Goal: Navigation & Orientation: Find specific page/section

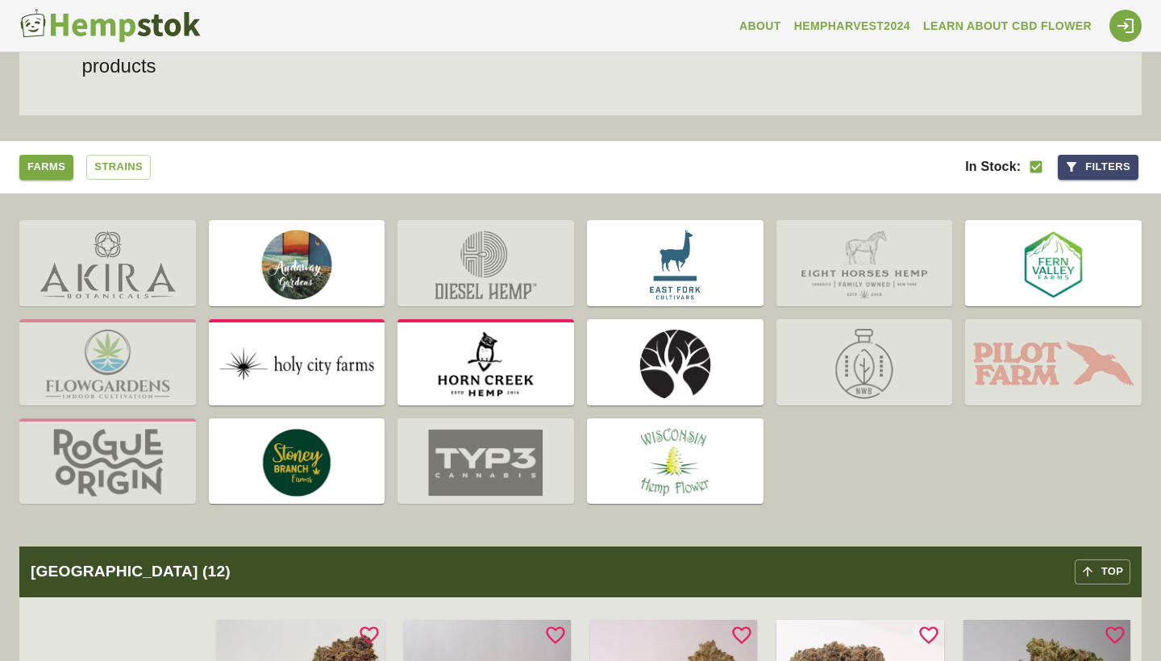
scroll to position [195, 0]
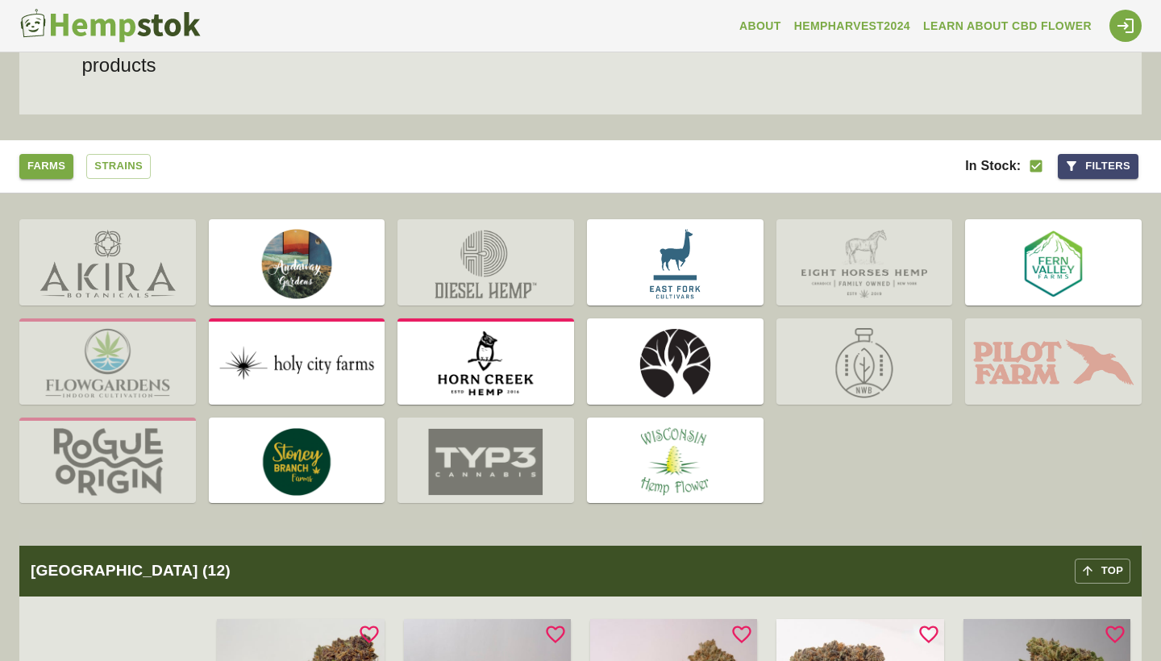
click at [1013, 373] on img at bounding box center [1053, 363] width 177 height 83
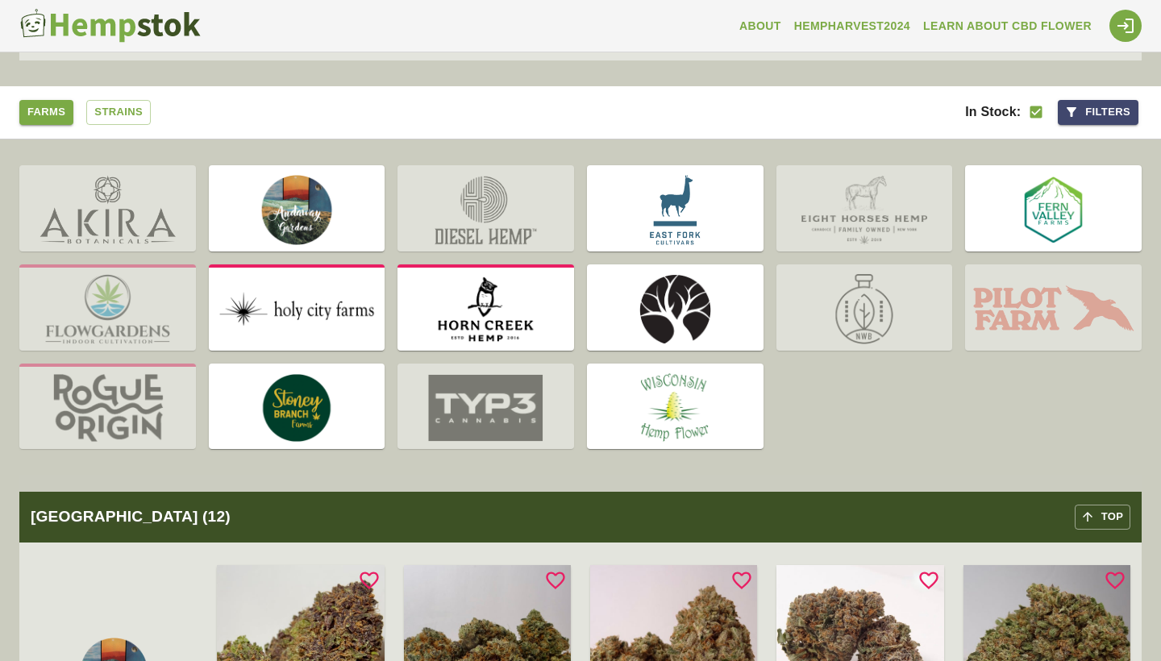
scroll to position [236, 0]
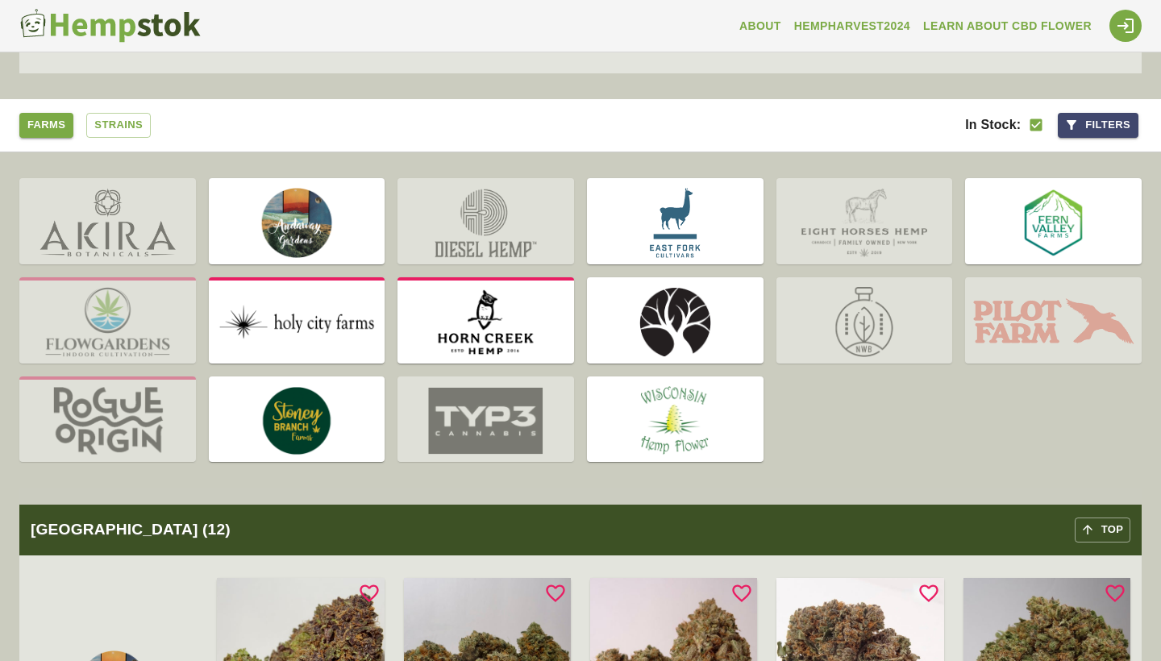
click at [643, 397] on img at bounding box center [675, 421] width 177 height 83
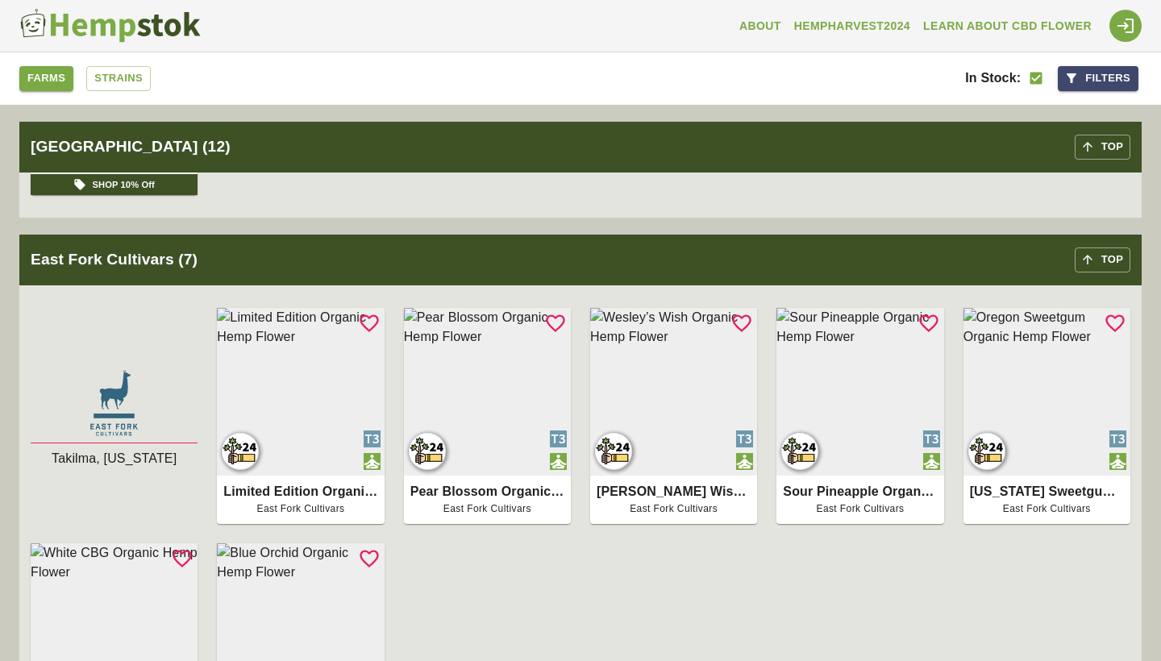
scroll to position [7780, 0]
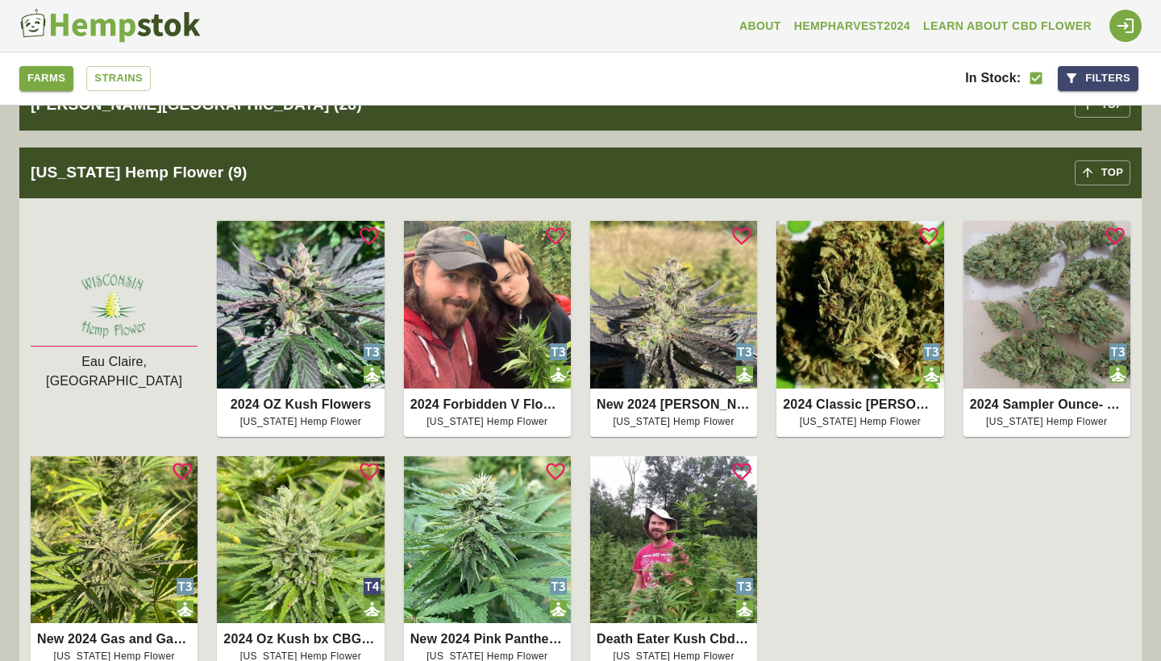
click at [699, 395] on p "New 2024 [PERSON_NAME]'s Nectar Flowers (Oz Kush Hybrid)" at bounding box center [674, 404] width 154 height 19
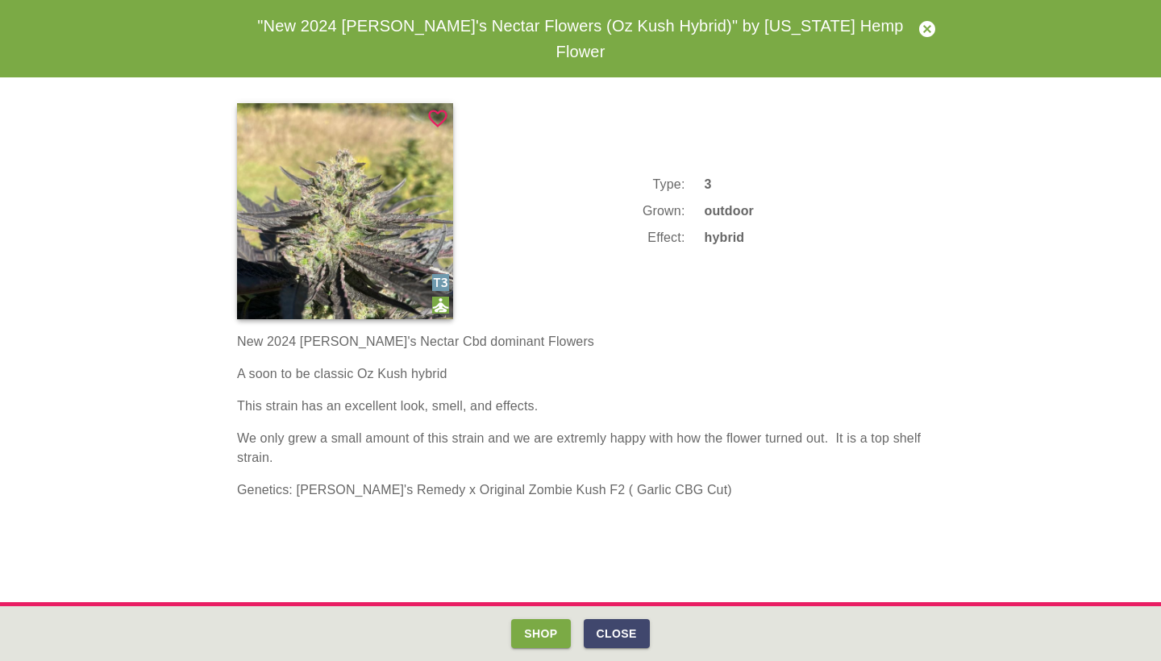
click at [537, 634] on button "Shop" at bounding box center [540, 634] width 59 height 30
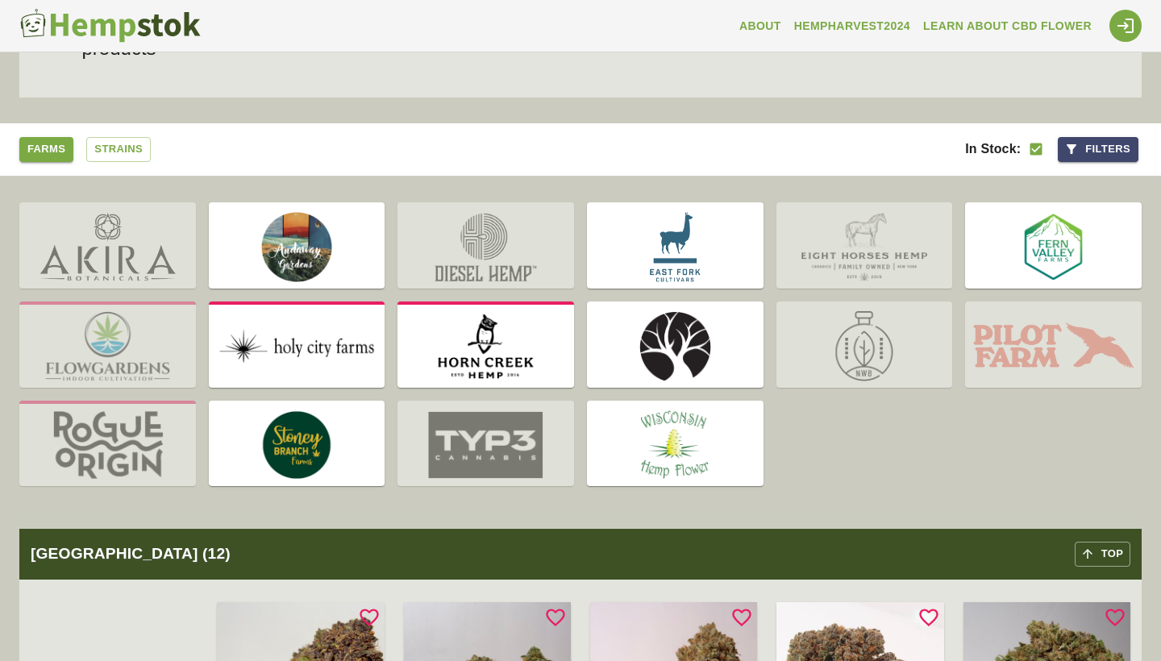
scroll to position [216, 0]
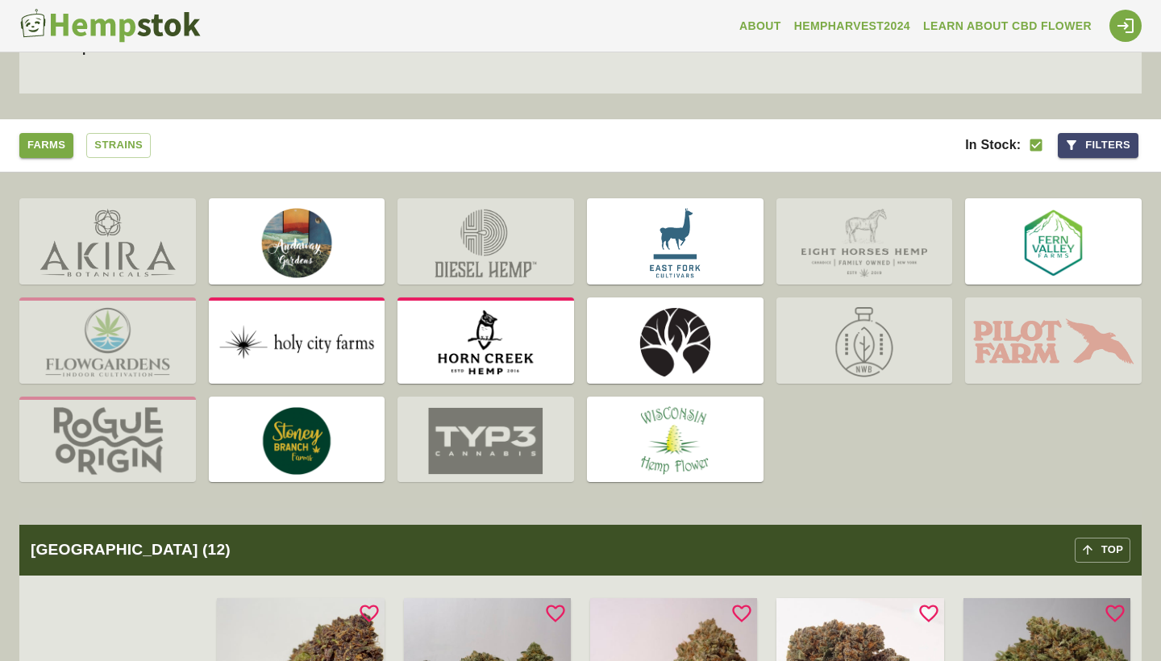
click at [78, 420] on img at bounding box center [107, 441] width 177 height 83
click at [45, 151] on link "Farms" at bounding box center [46, 145] width 54 height 25
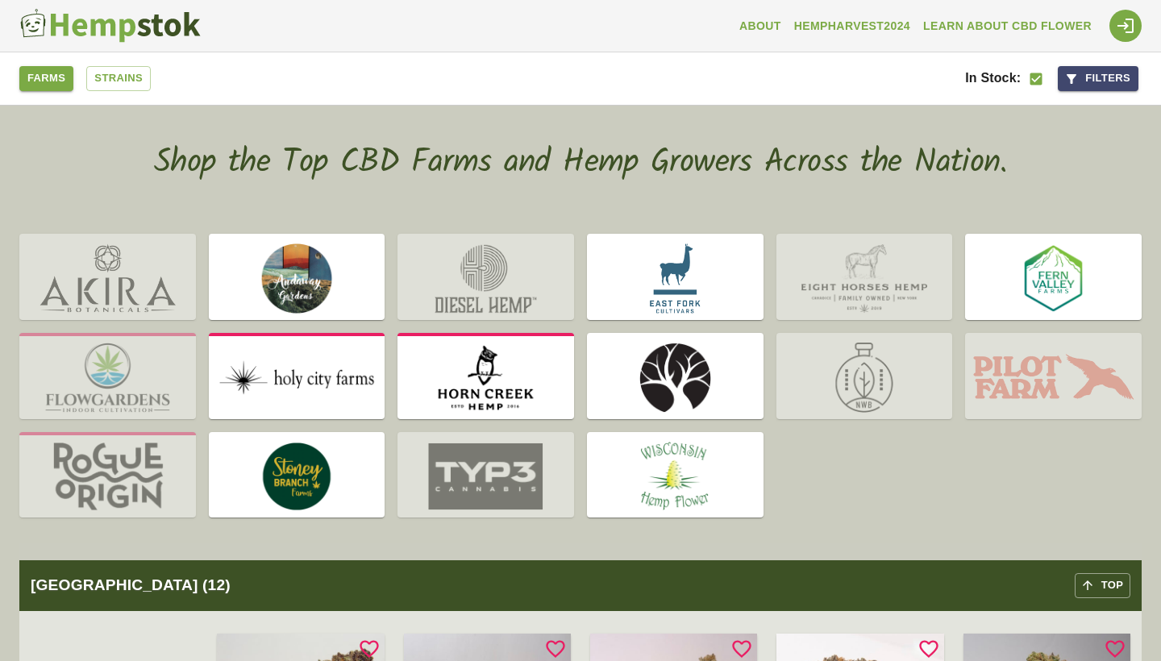
click at [133, 268] on img at bounding box center [107, 278] width 177 height 83
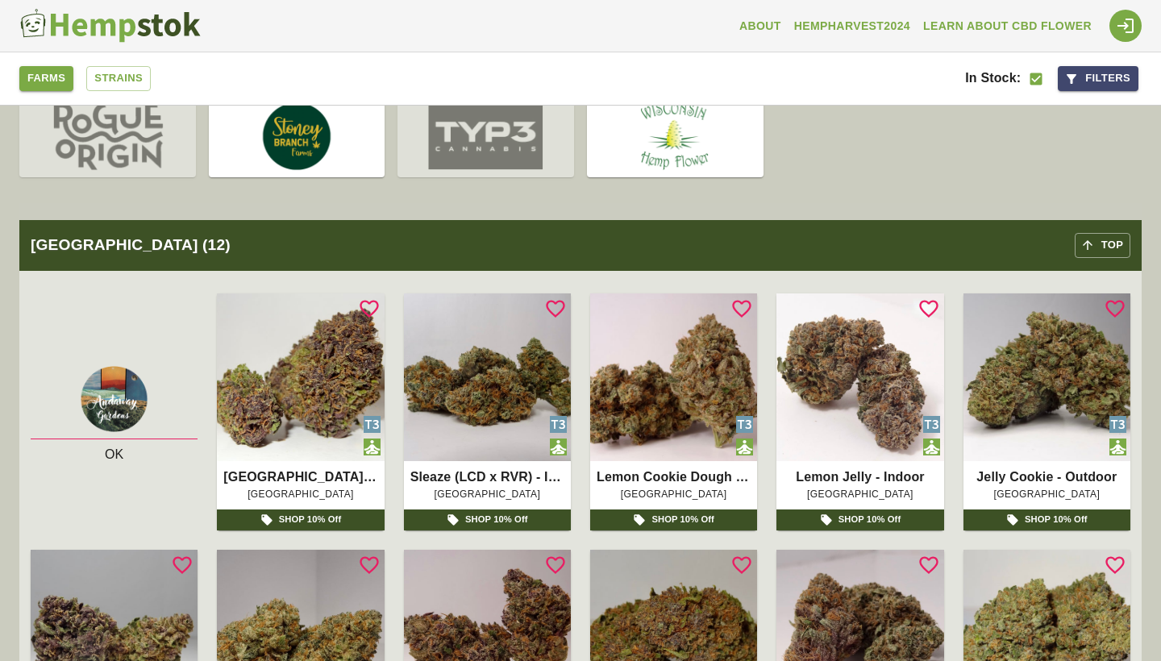
scroll to position [335, 0]
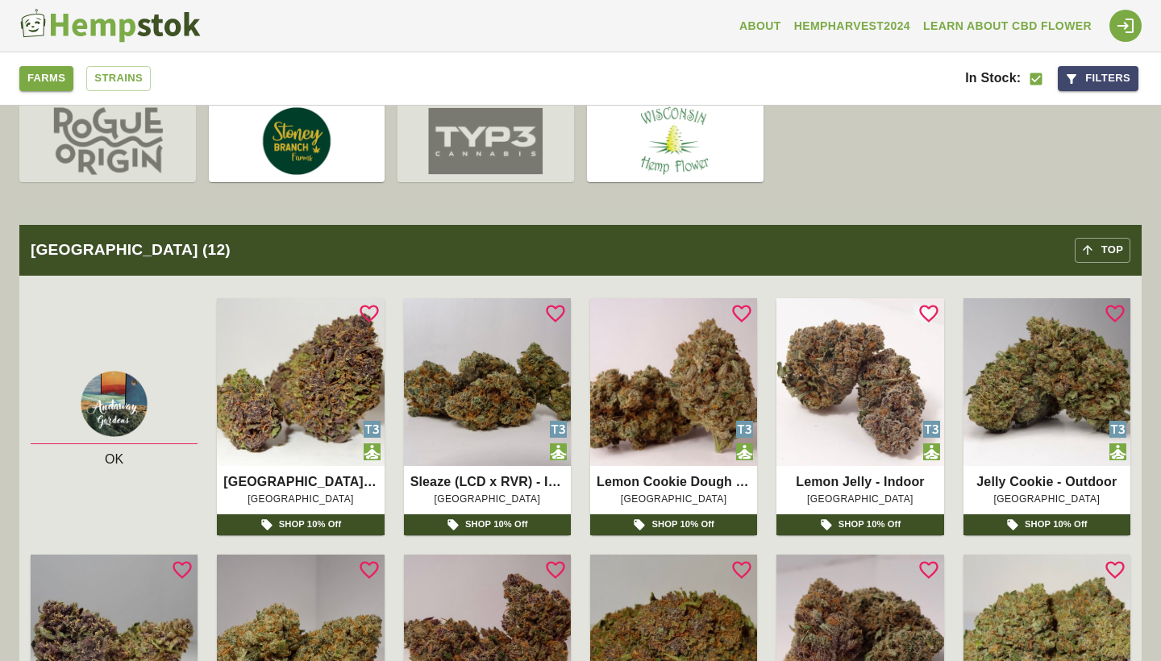
click at [119, 385] on img at bounding box center [114, 404] width 167 height 80
click at [97, 413] on img at bounding box center [114, 404] width 167 height 80
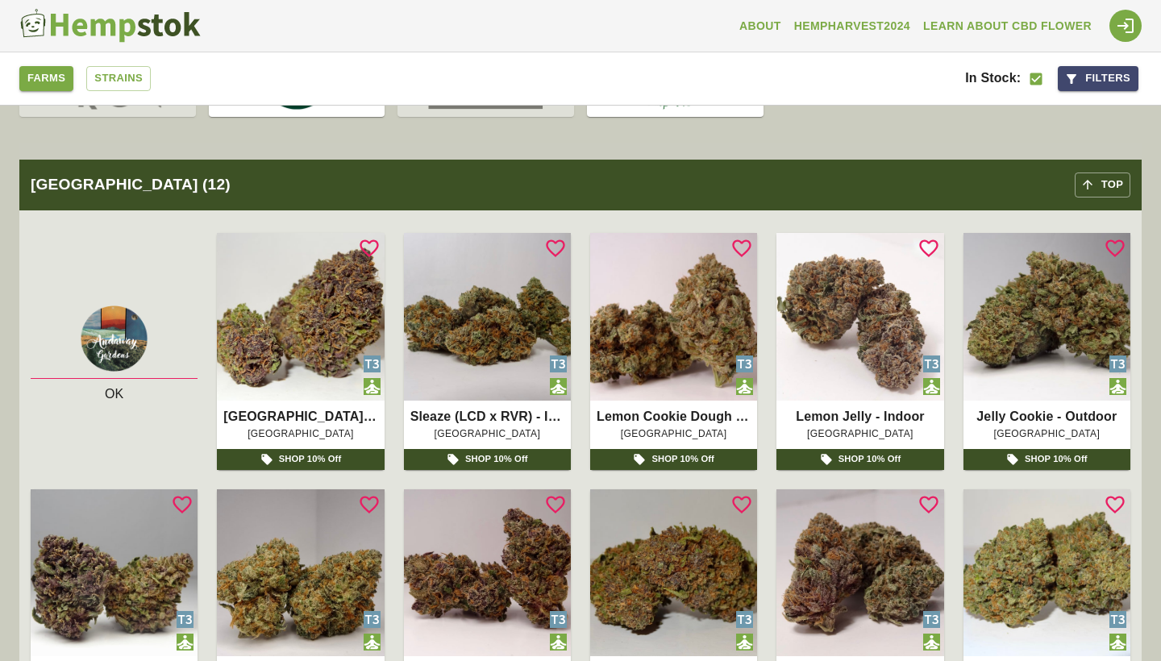
scroll to position [410, 0]
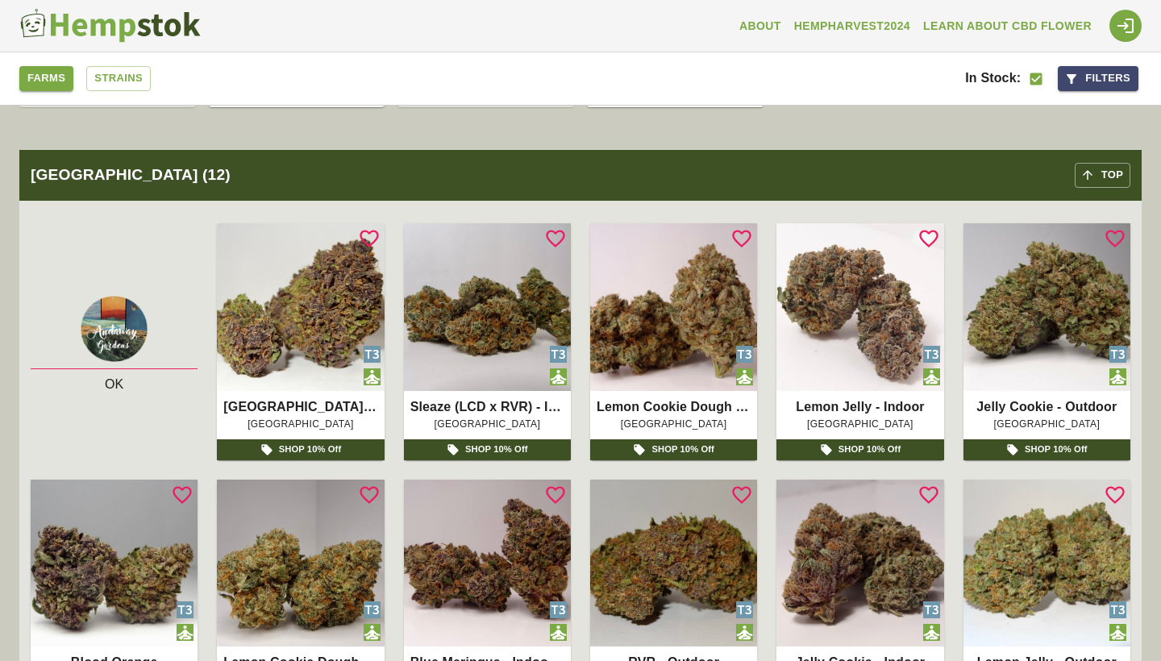
click at [1047, 309] on img at bounding box center [1047, 306] width 167 height 167
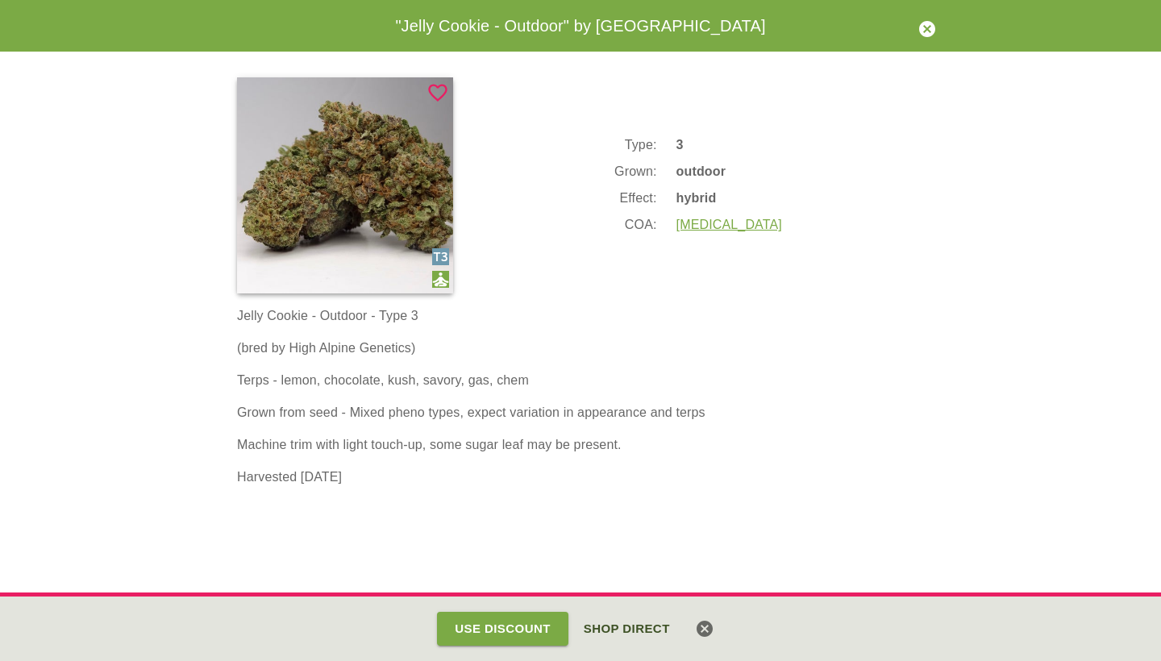
drag, startPoint x: 500, startPoint y: 637, endPoint x: 590, endPoint y: 636, distance: 90.3
click at [590, 636] on div "Use Discount Shop Direct" at bounding box center [580, 629] width 445 height 39
click at [538, 629] on button "Use Discount" at bounding box center [502, 629] width 131 height 34
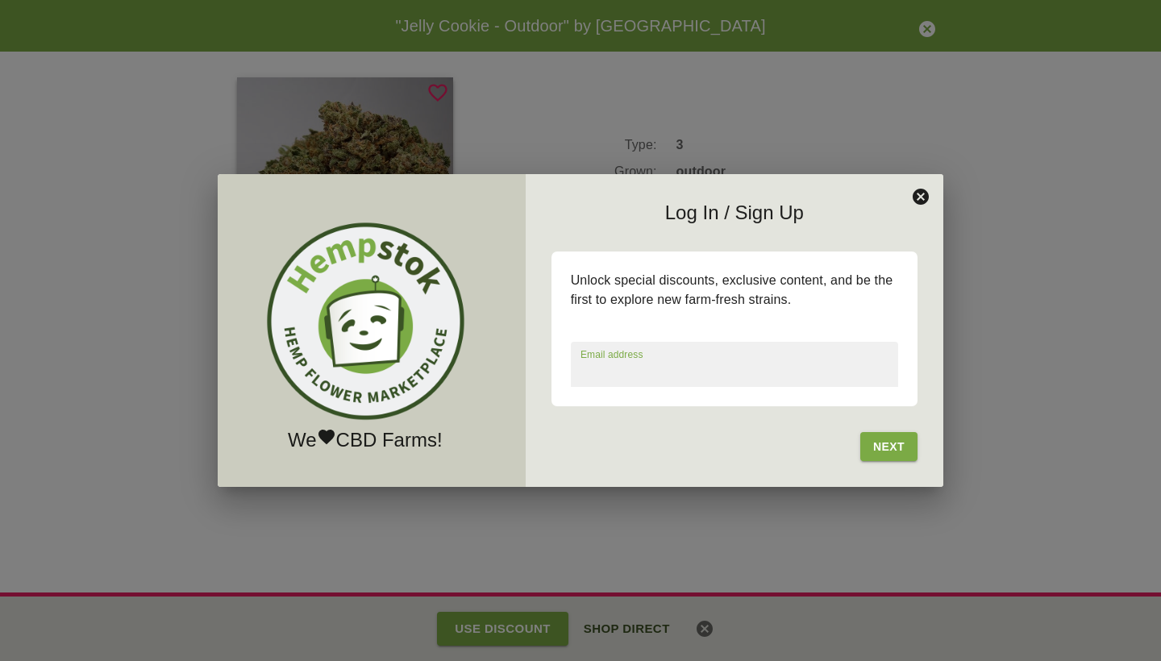
click at [922, 195] on icon at bounding box center [920, 196] width 19 height 19
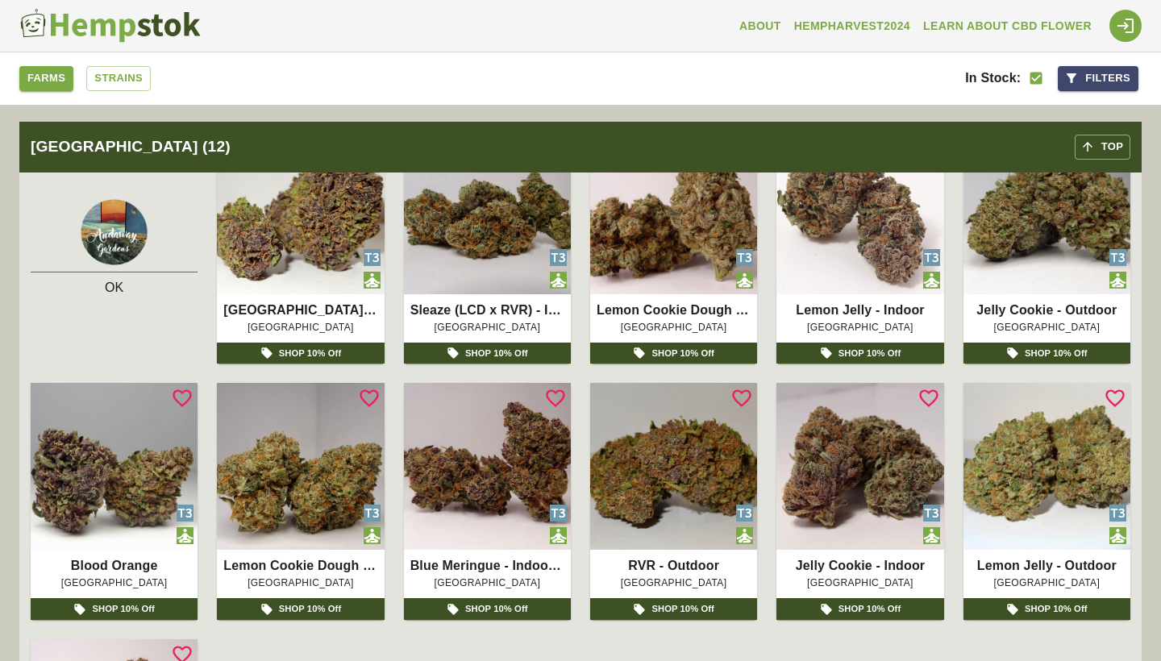
scroll to position [658, 0]
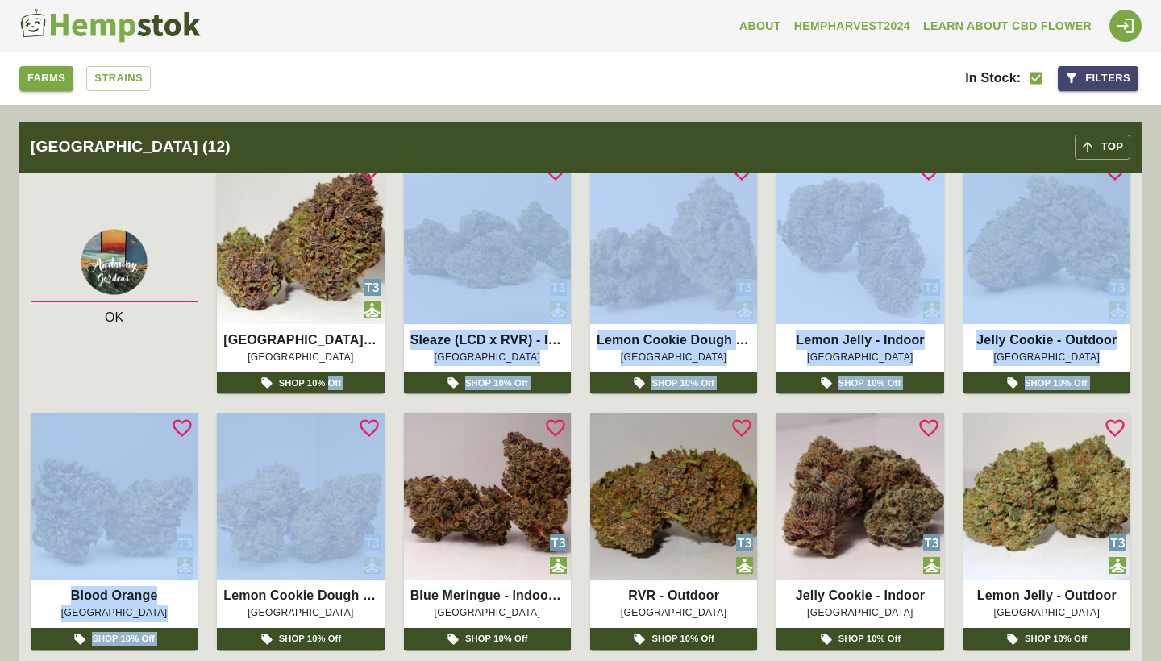
drag, startPoint x: 328, startPoint y: 380, endPoint x: 341, endPoint y: 406, distance: 29.6
click at [341, 406] on div "OK RVR Temple - Greenhouse Andaway Gardens SHOP 10% Off Sleaze (LCD x RVR) - In…" at bounding box center [581, 530] width 1100 height 749
click at [840, 331] on p "Lemon Jelly - Indoor" at bounding box center [860, 340] width 154 height 19
